Goal: Task Accomplishment & Management: Use online tool/utility

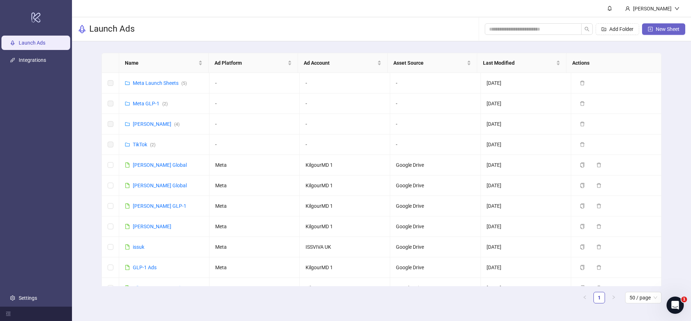
click at [669, 30] on span "New Sheet" at bounding box center [668, 29] width 24 height 6
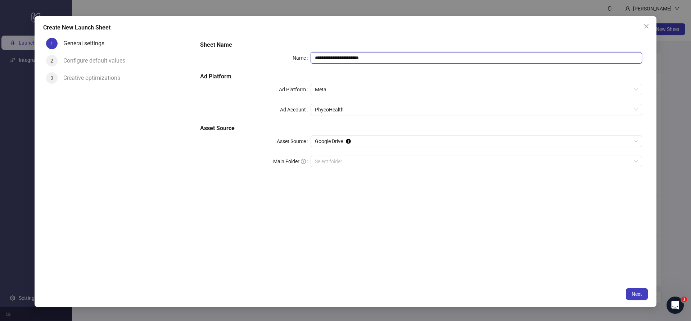
click at [335, 63] on input "**********" at bounding box center [476, 58] width 331 height 12
paste input "text"
type input "**********"
click at [337, 126] on h5 "Asset Source" at bounding box center [421, 128] width 442 height 9
click at [342, 114] on span "PhycoHealth" at bounding box center [476, 109] width 323 height 11
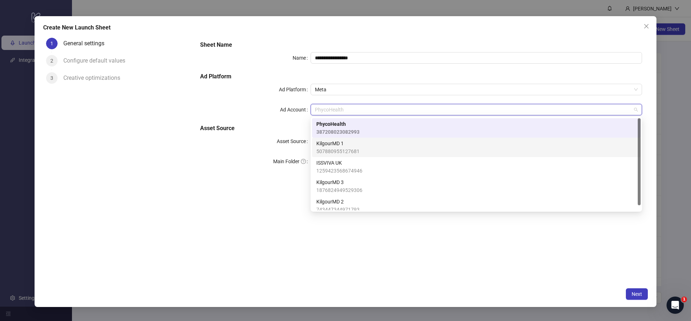
click at [346, 147] on span "KilgourMD 1" at bounding box center [337, 144] width 43 height 8
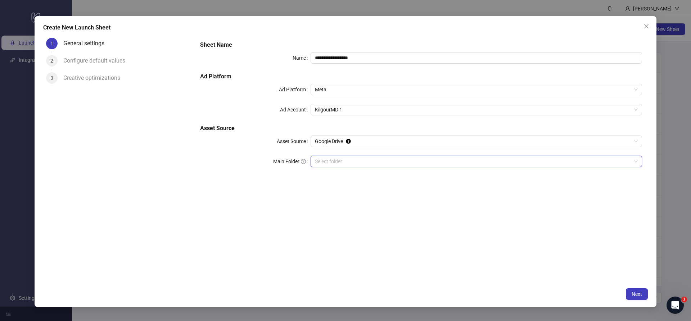
click at [335, 165] on input "Main Folder" at bounding box center [473, 161] width 316 height 11
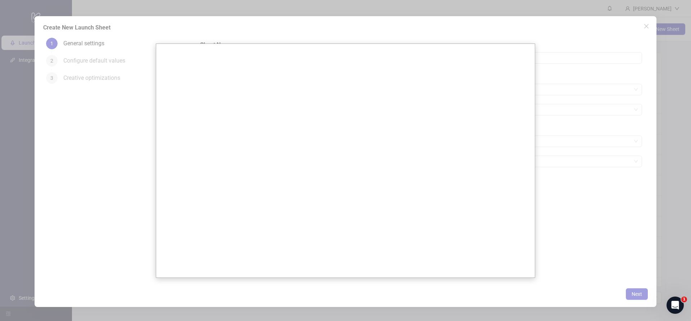
click at [391, 36] on div at bounding box center [345, 160] width 691 height 321
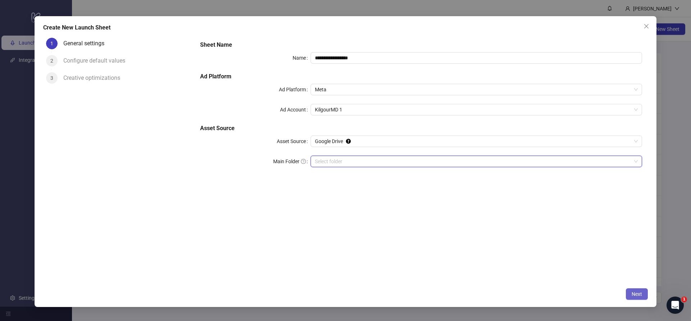
click at [640, 298] on button "Next" at bounding box center [637, 295] width 22 height 12
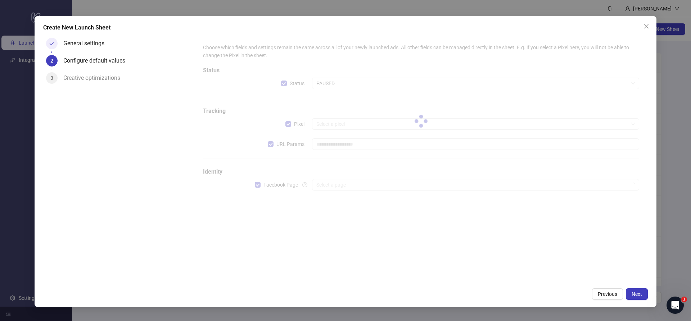
type input "**********"
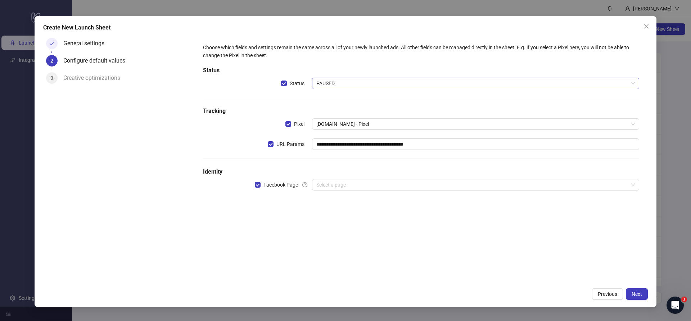
click at [341, 86] on span "PAUSED" at bounding box center [475, 83] width 318 height 11
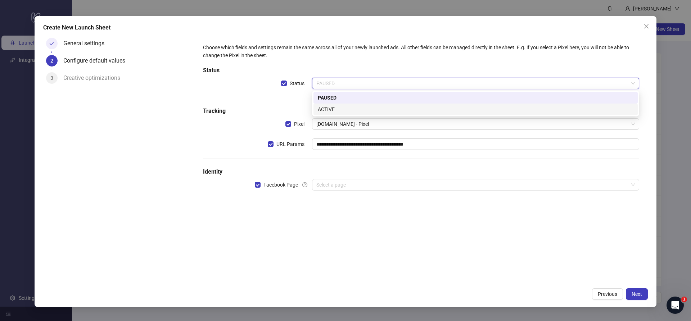
click at [342, 105] on div "ACTIVE" at bounding box center [475, 110] width 324 height 12
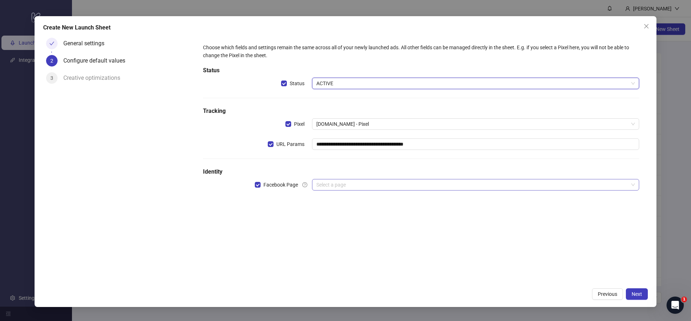
click at [338, 181] on input "search" at bounding box center [472, 185] width 312 height 11
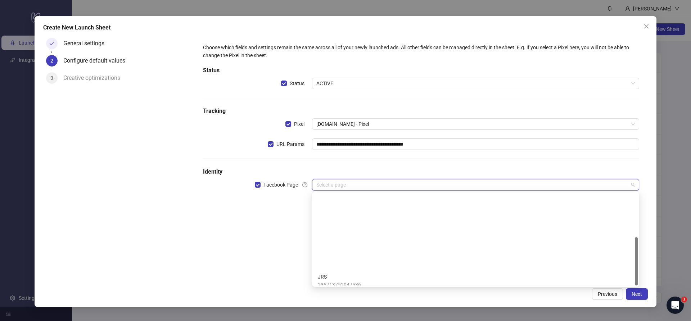
scroll to position [83, 0]
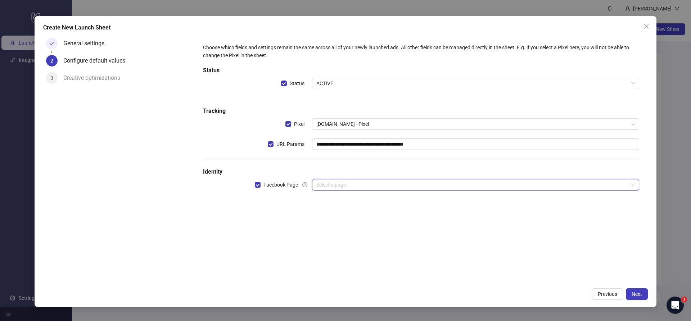
click at [676, 83] on div "**********" at bounding box center [345, 160] width 691 height 321
click at [642, 19] on div "**********" at bounding box center [346, 161] width 622 height 291
click at [646, 28] on icon "close" at bounding box center [646, 26] width 6 height 6
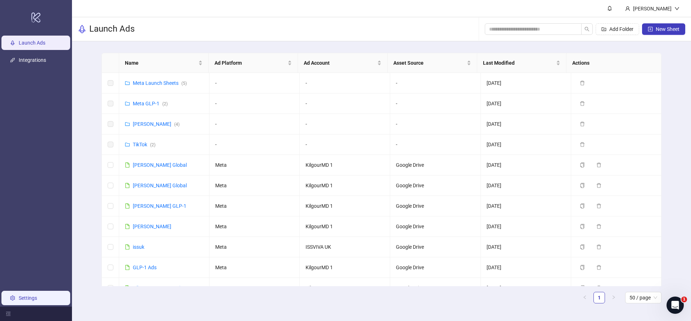
click at [37, 298] on link "Settings" at bounding box center [28, 298] width 18 height 6
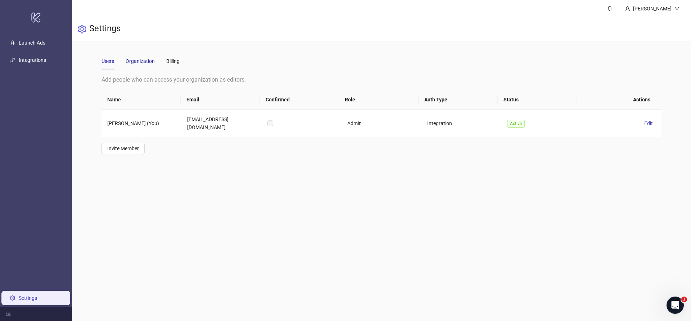
click at [147, 60] on div "Organization" at bounding box center [140, 61] width 29 height 8
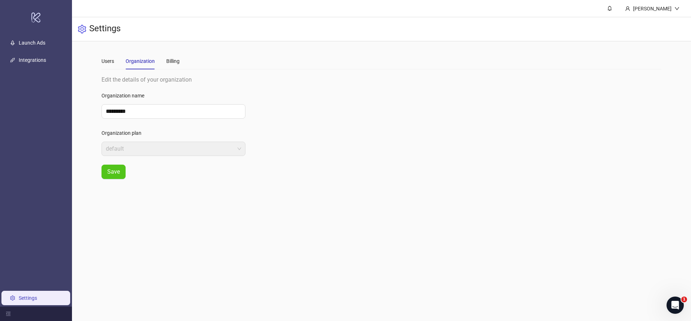
click at [121, 60] on div "Users Organization Billing" at bounding box center [140, 61] width 78 height 17
click at [46, 61] on link "Integrations" at bounding box center [32, 60] width 27 height 6
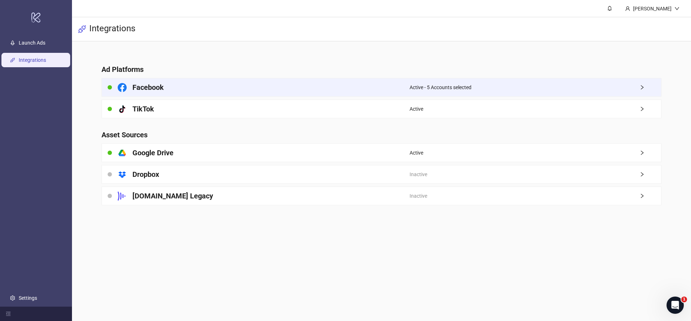
click at [431, 85] on span "Active - 5 Accounts selected" at bounding box center [440, 87] width 62 height 8
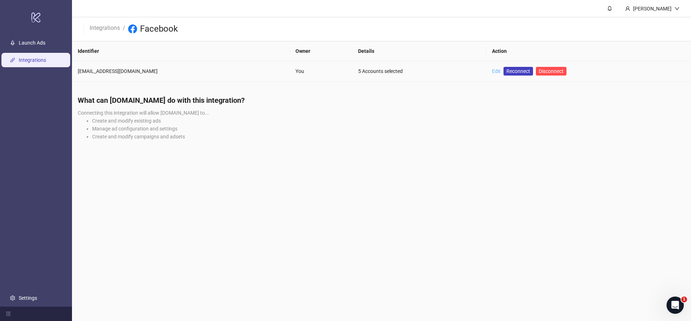
click at [492, 72] on link "Edit" at bounding box center [496, 71] width 9 height 6
click at [506, 72] on span "Reconnect" at bounding box center [518, 71] width 24 height 8
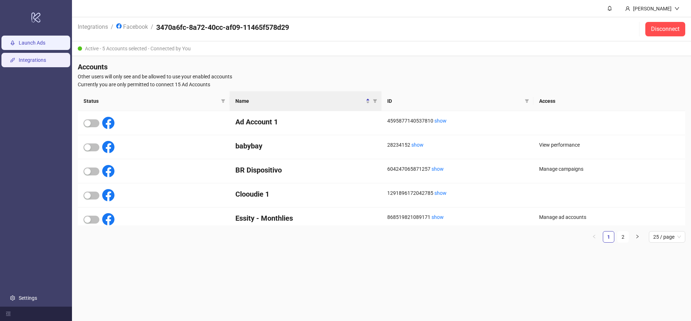
click at [45, 46] on link "Launch Ads" at bounding box center [32, 43] width 27 height 6
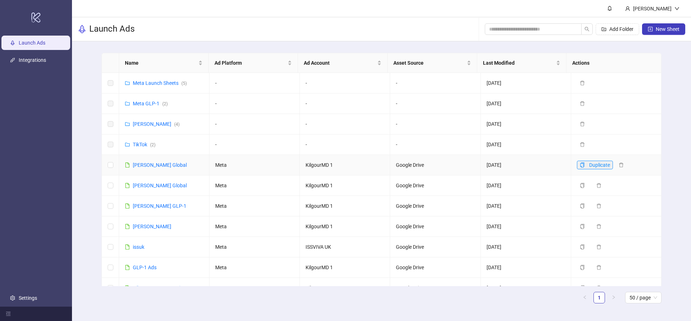
click at [580, 167] on icon "copy" at bounding box center [582, 165] width 4 height 5
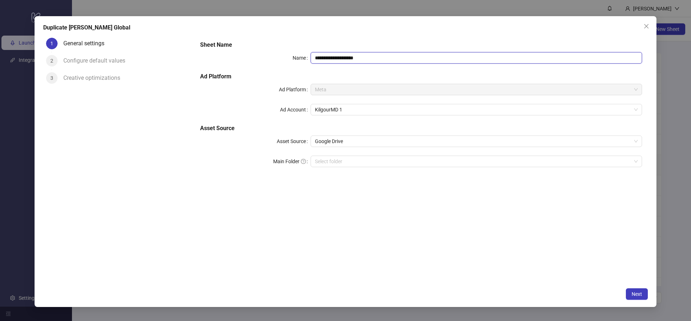
click at [360, 58] on input "**********" at bounding box center [476, 58] width 331 height 12
paste input "text"
paste input "**********"
type input "**********"
click at [640, 298] on button "Next" at bounding box center [637, 295] width 22 height 12
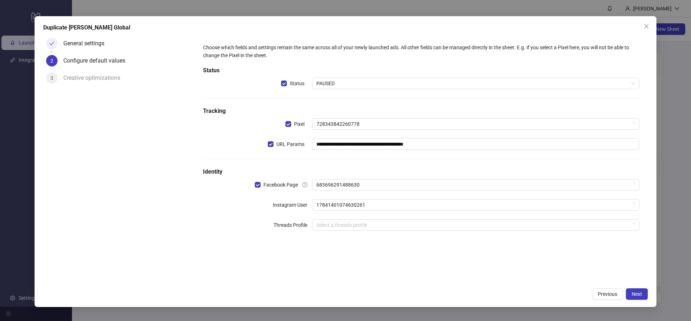
drag, startPoint x: 324, startPoint y: 72, endPoint x: 325, endPoint y: 77, distance: 4.9
click at [324, 73] on h5 "Status" at bounding box center [421, 70] width 436 height 9
click at [329, 86] on span "PAUSED" at bounding box center [475, 83] width 318 height 11
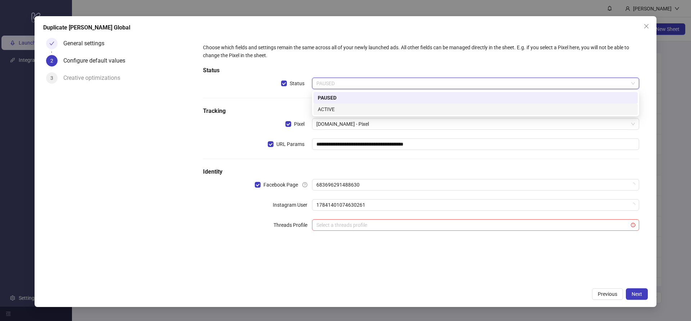
click at [342, 108] on div "ACTIVE" at bounding box center [476, 109] width 316 height 8
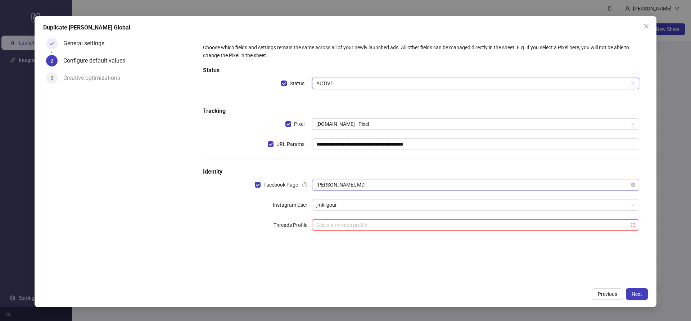
click at [352, 186] on span "[PERSON_NAME], MD" at bounding box center [475, 185] width 318 height 11
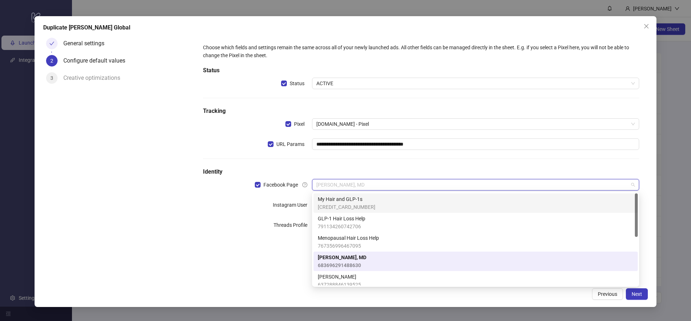
click at [352, 200] on span "My Hair and GLP-1s" at bounding box center [347, 199] width 58 height 8
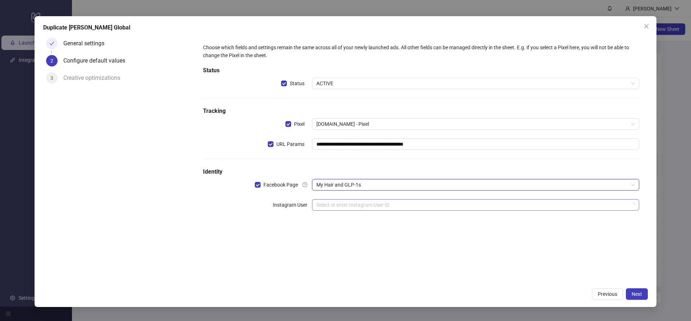
click at [347, 204] on input "search" at bounding box center [472, 205] width 312 height 11
click at [495, 227] on div "No data" at bounding box center [476, 224] width 310 height 13
drag, startPoint x: 435, startPoint y: 271, endPoint x: 437, endPoint y: 266, distance: 5.2
click at [435, 269] on div "**********" at bounding box center [420, 160] width 453 height 250
click at [449, 204] on input "search" at bounding box center [472, 205] width 312 height 11
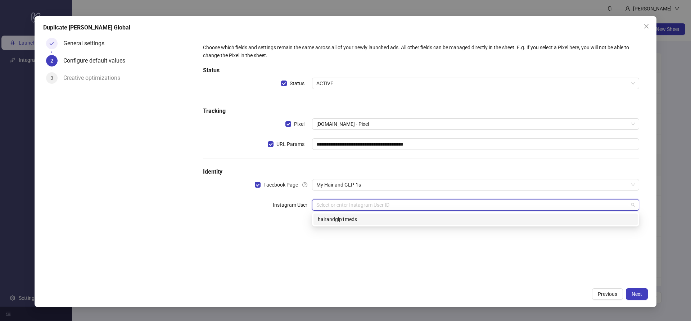
click at [470, 221] on div "hairandglp1meds" at bounding box center [476, 220] width 316 height 8
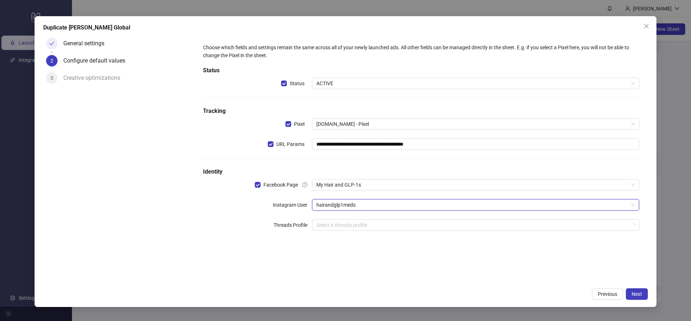
click at [434, 272] on div "**********" at bounding box center [420, 160] width 453 height 250
click at [631, 289] on button "Next" at bounding box center [637, 295] width 22 height 12
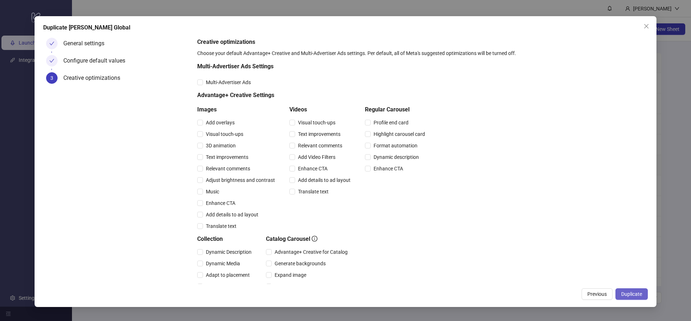
click at [633, 295] on span "Duplicate" at bounding box center [631, 294] width 21 height 6
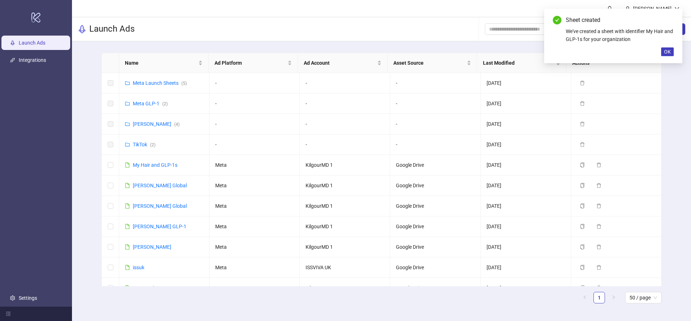
drag, startPoint x: 667, startPoint y: 50, endPoint x: 581, endPoint y: 28, distance: 88.9
click at [667, 50] on span "OK" at bounding box center [667, 52] width 7 height 6
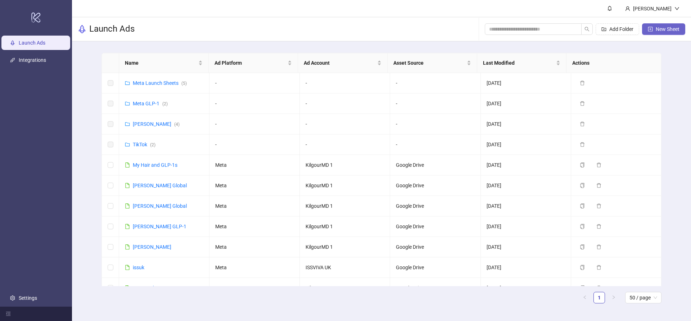
click at [661, 29] on span "New Sheet" at bounding box center [668, 29] width 24 height 6
click at [632, 29] on span "Add Folder" at bounding box center [621, 29] width 24 height 6
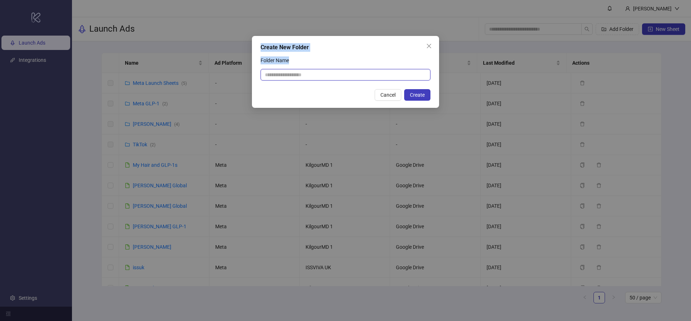
click at [381, 71] on input "Folder Name" at bounding box center [346, 75] width 170 height 12
click at [371, 80] on input "Folder Name" at bounding box center [346, 75] width 170 height 12
type input "**********"
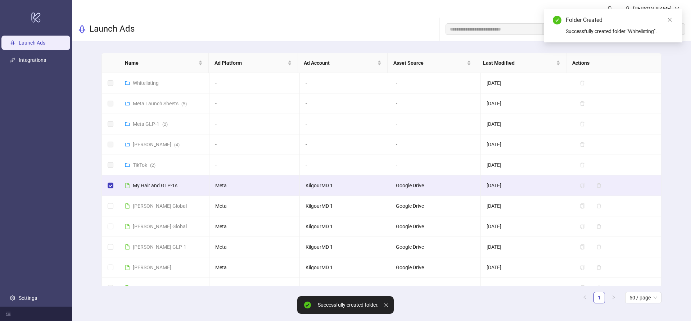
click at [675, 18] on div "Folder Created Successfully created folder "Whitelisting"." at bounding box center [613, 26] width 138 height 34
click at [671, 19] on icon "close" at bounding box center [669, 19] width 5 height 5
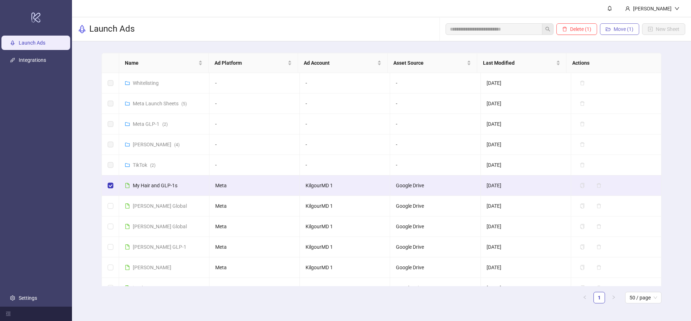
click at [625, 31] on span "Move (1)" at bounding box center [623, 29] width 20 height 6
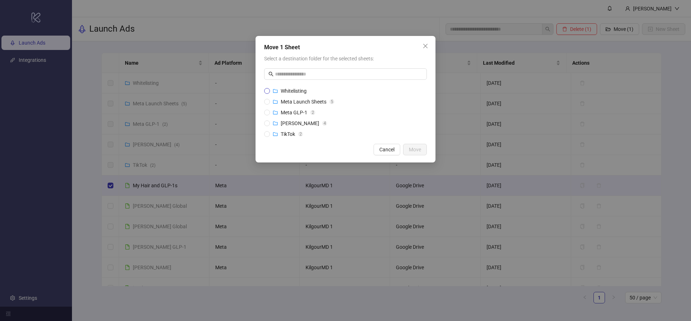
click at [327, 90] on label "Whitelisting" at bounding box center [345, 91] width 163 height 8
click at [422, 153] on button "Move" at bounding box center [415, 150] width 24 height 12
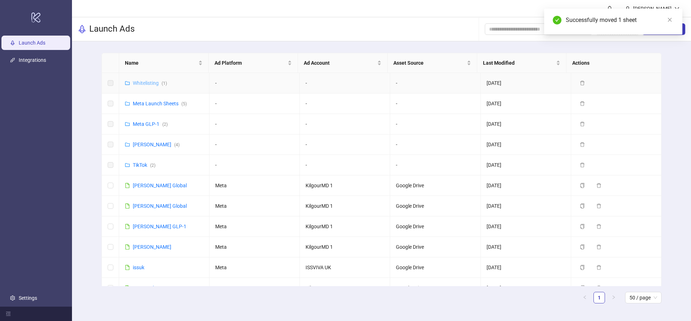
click at [144, 85] on link "Whitelisting ( 1 )" at bounding box center [150, 83] width 34 height 6
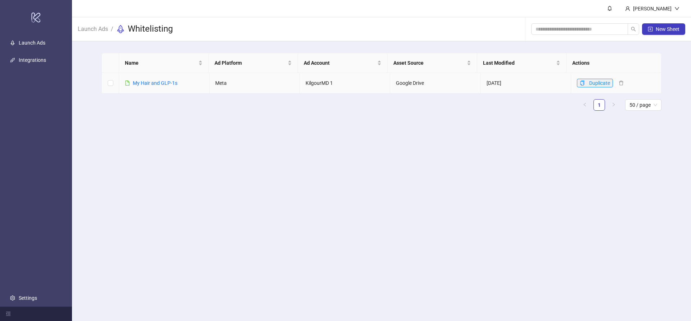
click at [581, 82] on button "Duplicate" at bounding box center [595, 83] width 36 height 9
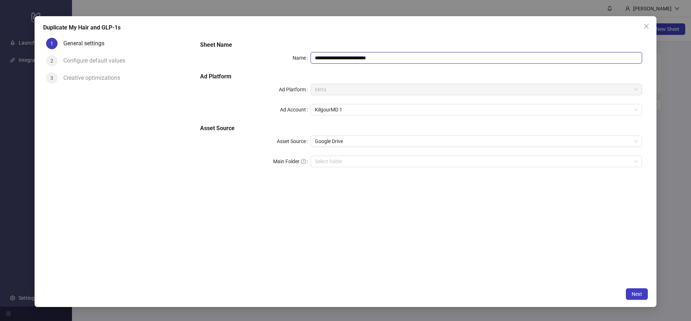
click at [364, 56] on input "**********" at bounding box center [476, 58] width 331 height 12
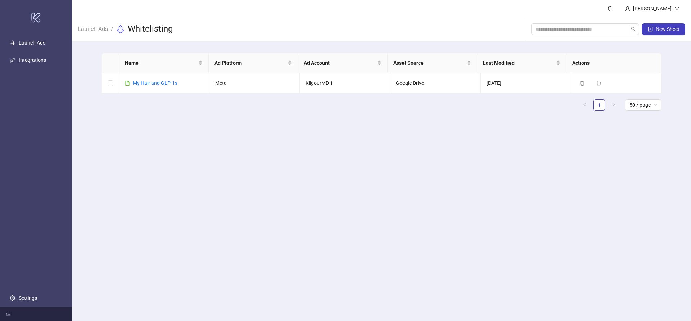
click at [233, 154] on main "[PERSON_NAME] Launch Ads / Whitelisting New Sheet Name Ad Platform Ad Account A…" at bounding box center [381, 160] width 619 height 321
click at [98, 30] on link "Launch Ads" at bounding box center [92, 28] width 33 height 8
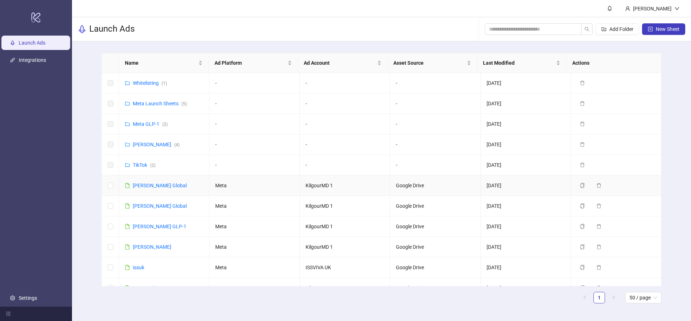
click at [147, 186] on link "[PERSON_NAME] Global" at bounding box center [160, 186] width 54 height 6
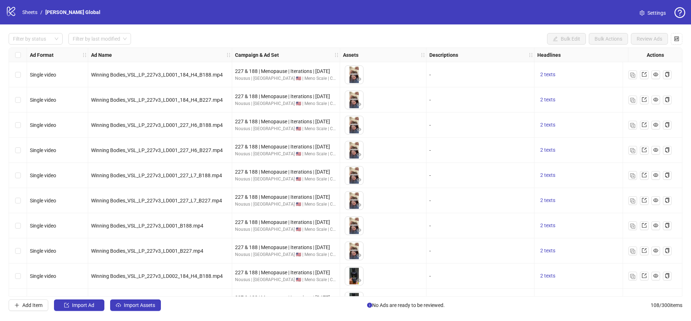
drag, startPoint x: 675, startPoint y: 64, endPoint x: 686, endPoint y: 111, distance: 48.0
click at [684, 118] on div "Filter by status Filter by last modified Bulk Edit Bulk Actions Review Ads Ad F…" at bounding box center [345, 171] width 691 height 295
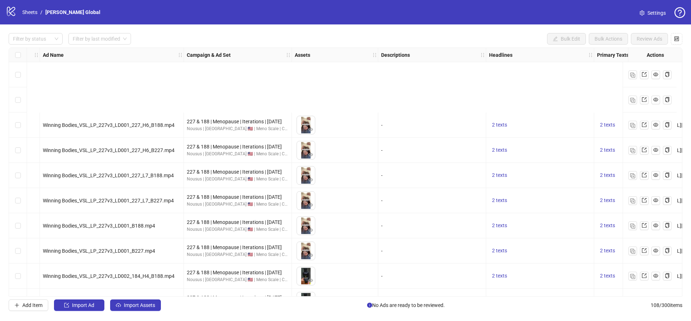
scroll to position [2489, 48]
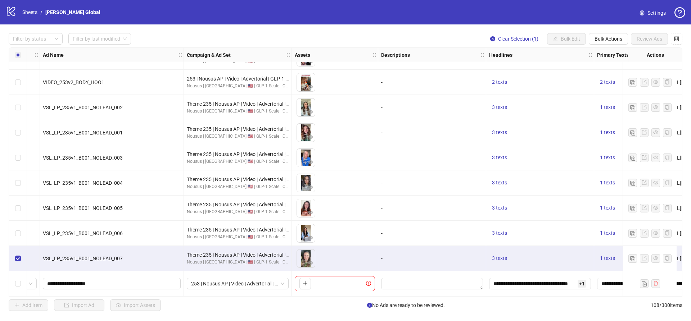
click at [604, 45] on div "Filter by status Filter by last modified Clear Selection (1) Bulk Edit Bulk Act…" at bounding box center [345, 171] width 691 height 295
click at [607, 39] on span "Bulk Actions" at bounding box center [608, 39] width 28 height 6
click at [608, 89] on span "Copy to another sheet" at bounding box center [618, 88] width 49 height 8
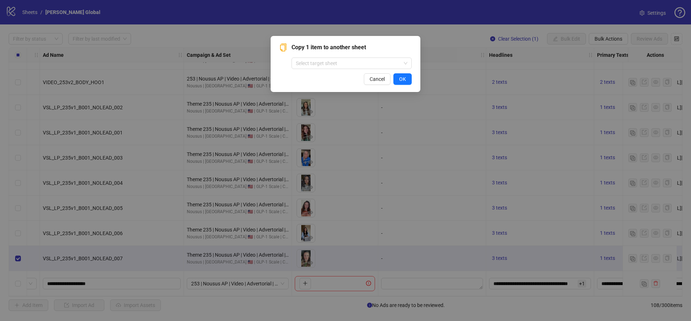
click at [337, 70] on div "Copy 1 item to another sheet Select target sheet Cancel OK" at bounding box center [345, 64] width 132 height 42
click at [338, 65] on input "search" at bounding box center [348, 63] width 105 height 11
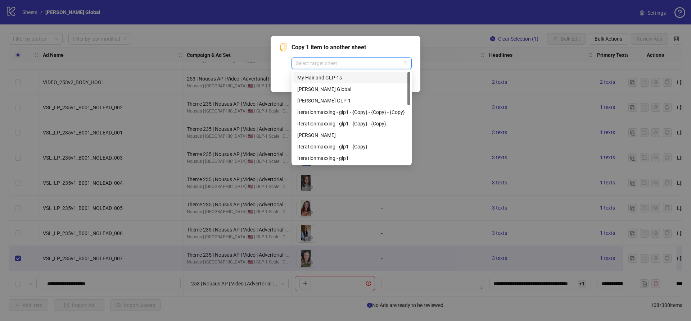
click at [325, 78] on div "​My Hair and GLP-1s" at bounding box center [351, 78] width 109 height 8
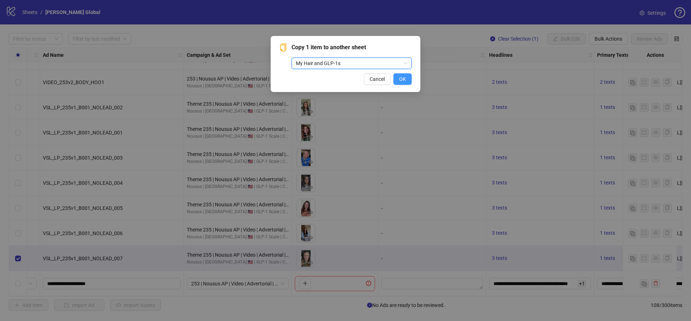
click at [402, 81] on span "OK" at bounding box center [402, 79] width 7 height 6
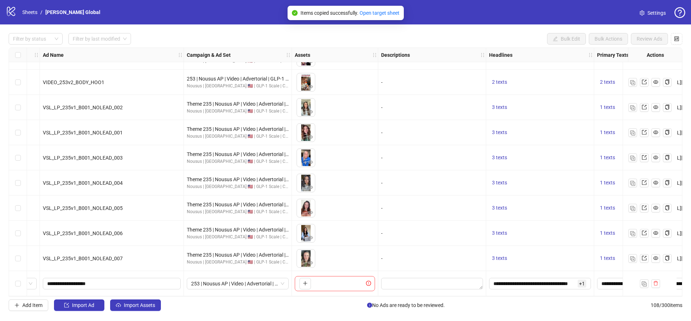
click at [381, 16] on div "Items copied successfully. Open target sheet" at bounding box center [349, 13] width 99 height 8
click at [381, 11] on link "Open target sheet" at bounding box center [379, 13] width 40 height 6
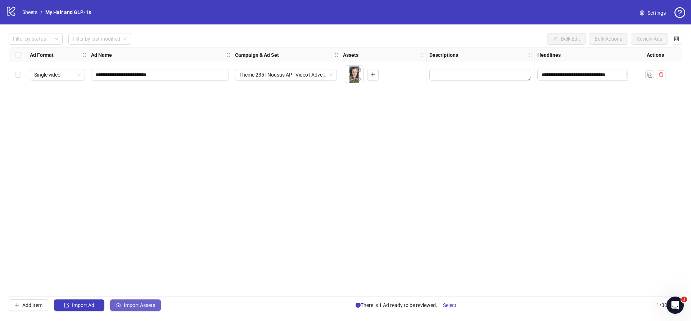
click at [136, 305] on span "Import Assets" at bounding box center [139, 306] width 31 height 6
